Goal: Transaction & Acquisition: Purchase product/service

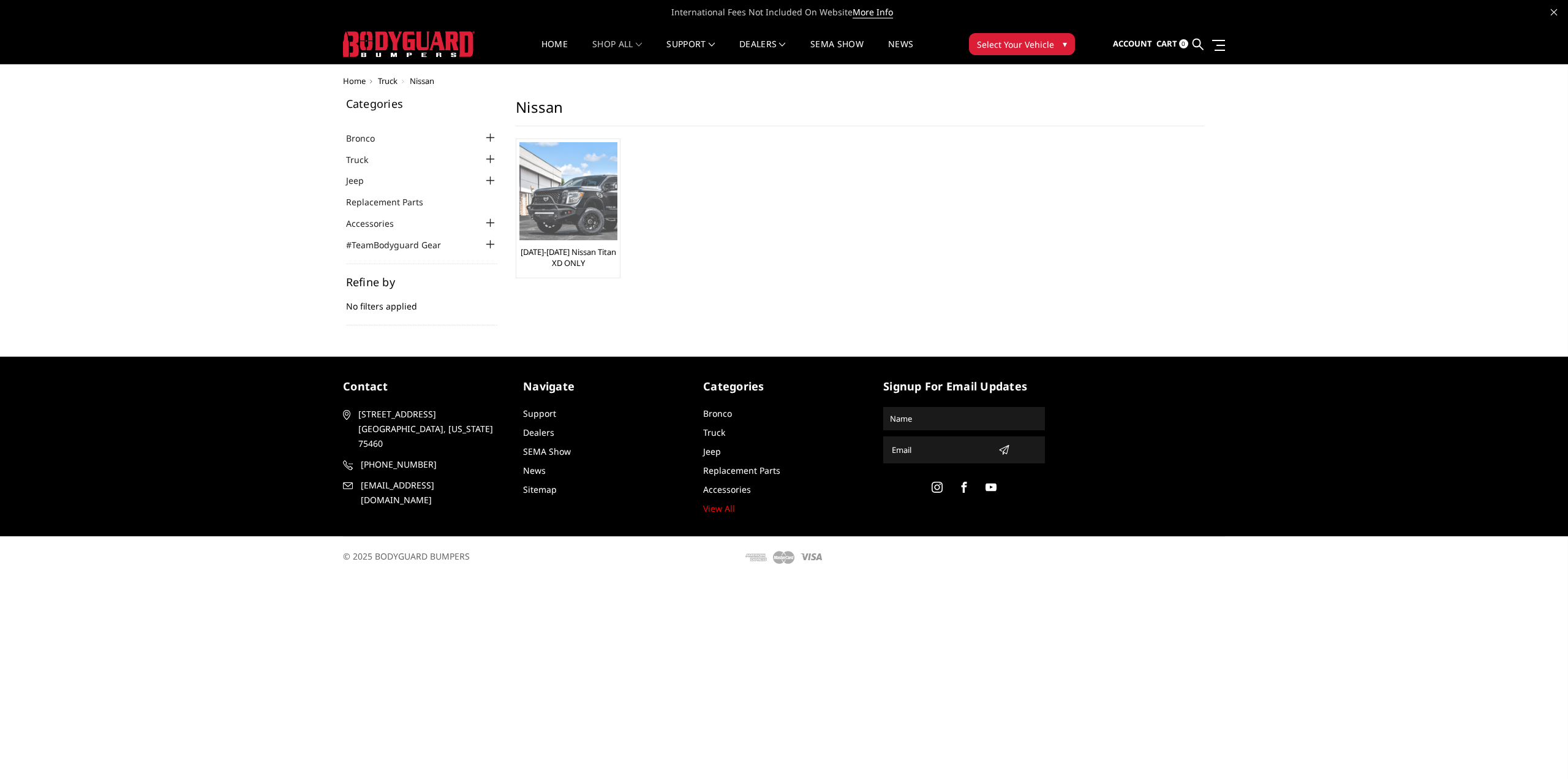
click at [588, 178] on img at bounding box center [569, 191] width 98 height 98
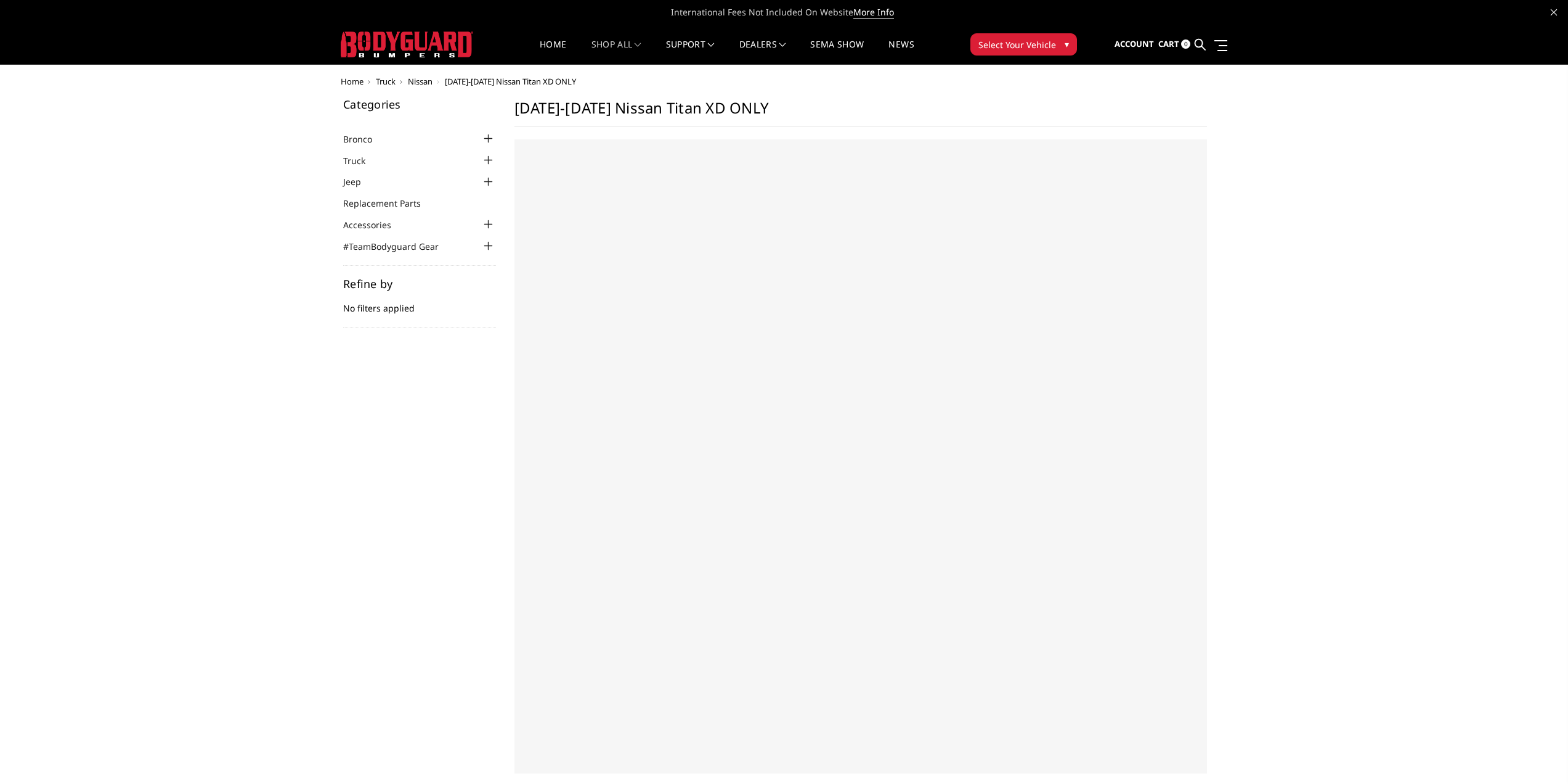
select select "US"
